Goal: Task Accomplishment & Management: Complete application form

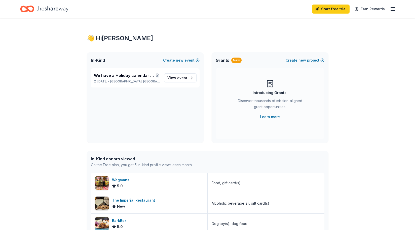
click at [392, 10] on icon "button" at bounding box center [393, 9] width 6 height 6
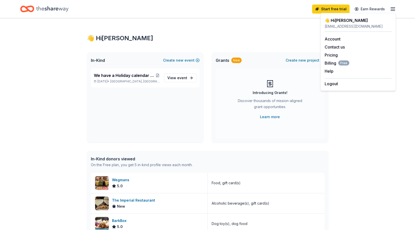
click at [268, 38] on div "👋 Hi Lisa" at bounding box center [208, 38] width 242 height 8
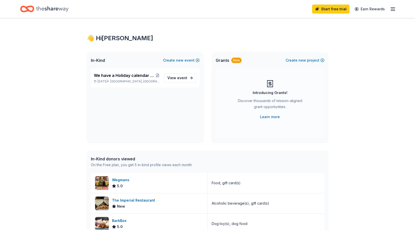
click at [394, 12] on icon "button" at bounding box center [393, 9] width 6 height 6
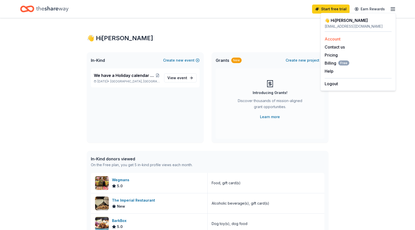
click at [333, 39] on link "Account" at bounding box center [333, 38] width 16 height 5
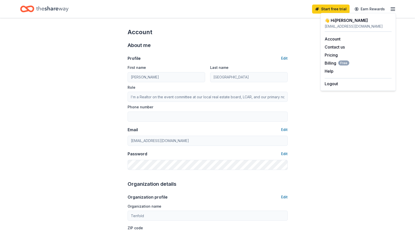
click at [391, 9] on line "button" at bounding box center [393, 9] width 4 height 0
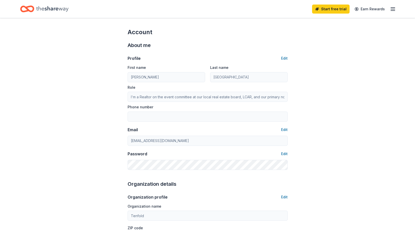
click at [391, 9] on line "button" at bounding box center [393, 9] width 4 height 0
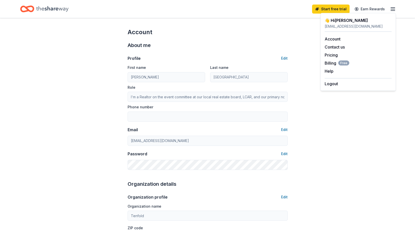
click at [66, 9] on icon "Home" at bounding box center [52, 9] width 32 height 10
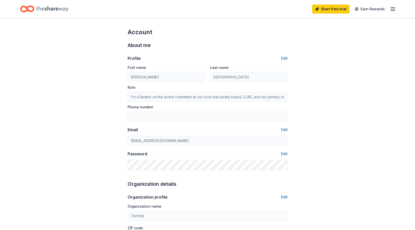
click at [50, 10] on icon "Home" at bounding box center [52, 9] width 32 height 6
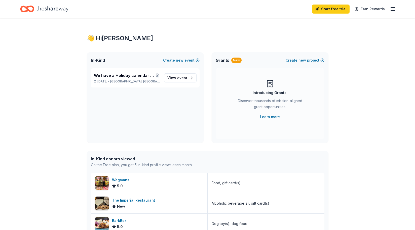
click at [53, 9] on icon "Home" at bounding box center [52, 9] width 32 height 10
click at [170, 78] on span "View event" at bounding box center [177, 78] width 20 height 6
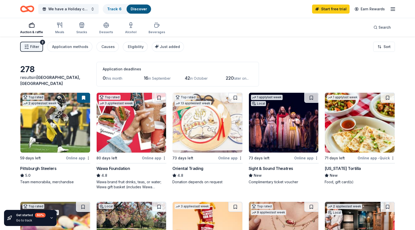
click at [153, 159] on div "Online app" at bounding box center [154, 158] width 24 height 6
click at [288, 108] on img at bounding box center [284, 123] width 70 height 60
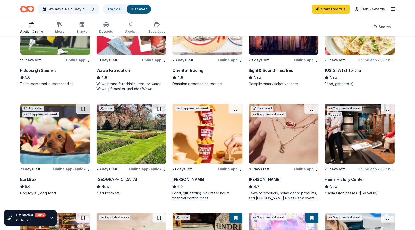
scroll to position [156, 0]
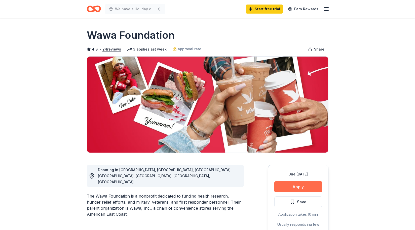
click at [292, 185] on button "Apply" at bounding box center [298, 186] width 48 height 11
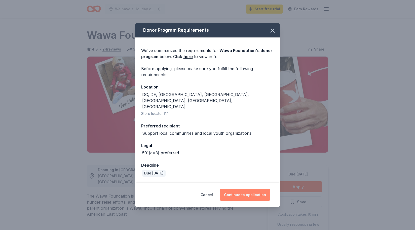
click at [243, 190] on button "Continue to application" at bounding box center [245, 195] width 50 height 12
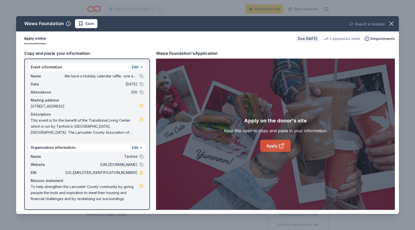
click at [274, 145] on link "Apply" at bounding box center [275, 146] width 30 height 12
drag, startPoint x: 31, startPoint y: 121, endPoint x: 49, endPoint y: 137, distance: 24.1
click at [49, 137] on div "Name We have a Holiday calendar raffle- one each day of December Date [DATE] At…" at bounding box center [87, 104] width 117 height 66
click at [130, 131] on span "This event is for the benefit of the Transitional Living Center which is run by…" at bounding box center [85, 127] width 109 height 18
click at [131, 132] on span "This event is for the benefit of the Transitional Living Center which is run by…" at bounding box center [85, 127] width 109 height 18
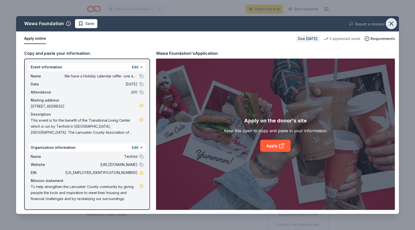
click at [392, 24] on icon "button" at bounding box center [392, 24] width 4 height 4
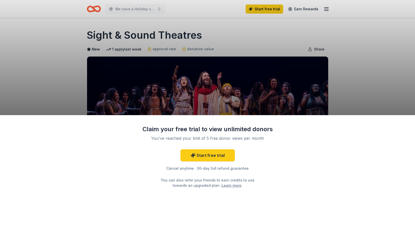
click at [335, 88] on div "Claim your free trial to view unlimited donors You've reached your limit of 5 f…" at bounding box center [207, 115] width 415 height 230
click at [327, 90] on div "Claim your free trial to view unlimited donors You've reached your limit of 5 f…" at bounding box center [207, 115] width 415 height 230
click at [356, 48] on div "Claim your free trial to view unlimited donors You've reached your limit of 5 f…" at bounding box center [207, 115] width 415 height 230
